Goal: Navigation & Orientation: Find specific page/section

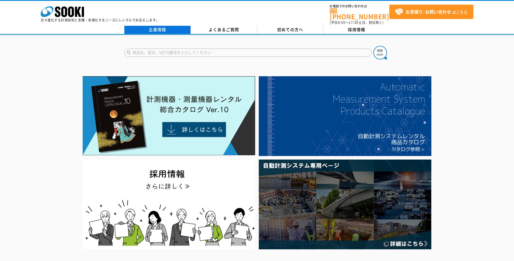
click at [162, 27] on link "企業情報" at bounding box center [157, 30] width 66 height 8
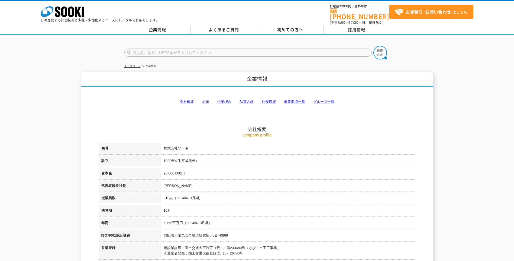
click at [274, 100] on link "社長挨拶" at bounding box center [269, 102] width 14 height 4
click at [136, 65] on link "トップページ" at bounding box center [132, 66] width 16 height 3
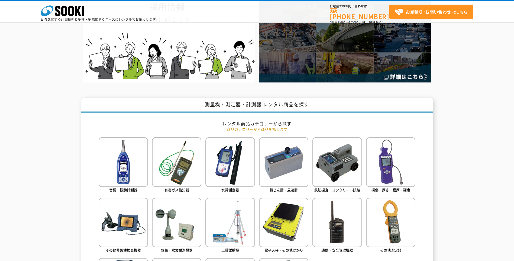
scroll to position [190, 0]
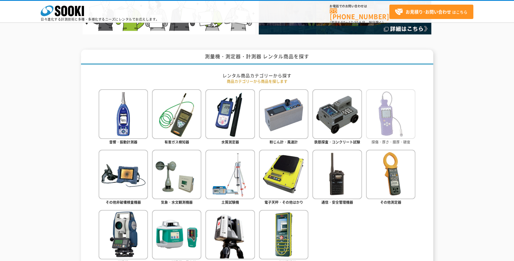
click at [392, 119] on img at bounding box center [390, 113] width 49 height 49
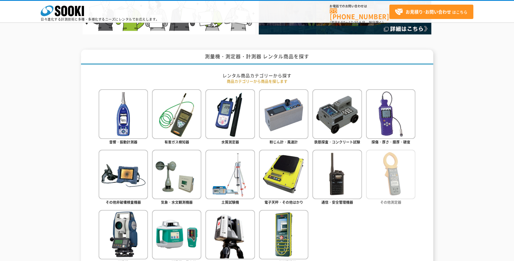
scroll to position [217, 0]
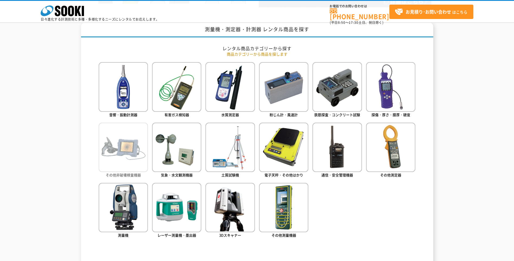
click at [122, 159] on img at bounding box center [123, 147] width 49 height 49
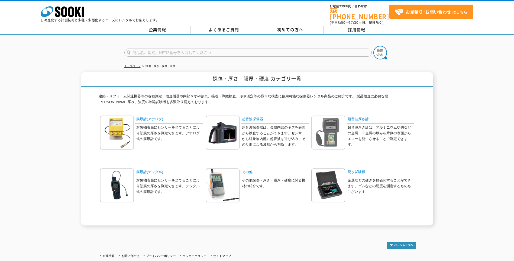
click at [330, 123] on img at bounding box center [329, 133] width 34 height 34
click at [235, 119] on img at bounding box center [223, 133] width 34 height 34
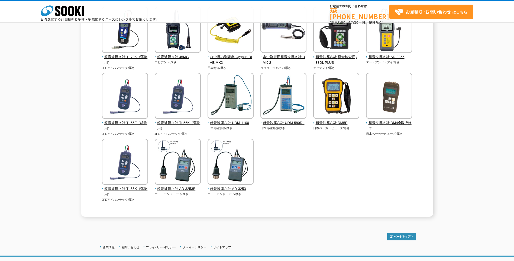
scroll to position [27, 0]
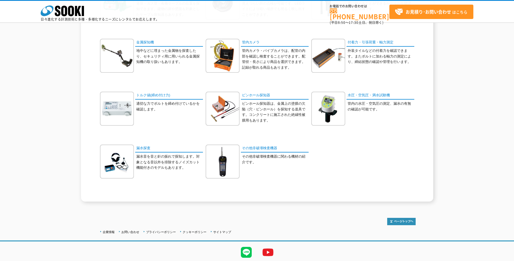
scroll to position [148, 0]
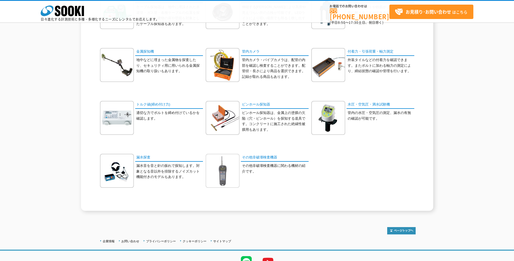
click at [217, 162] on img at bounding box center [223, 171] width 34 height 34
